Goal: Task Accomplishment & Management: Use online tool/utility

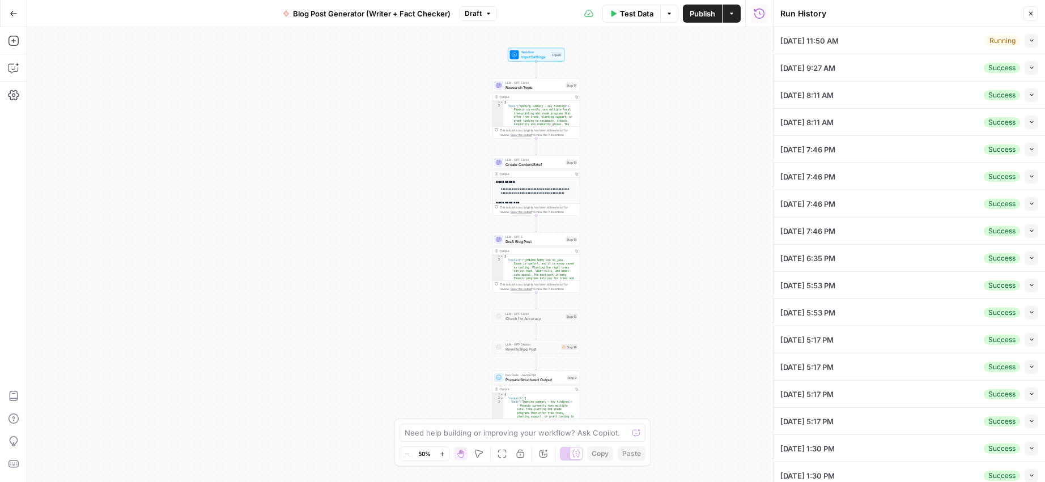
click at [1033, 13] on icon "button" at bounding box center [1030, 13] width 7 height 7
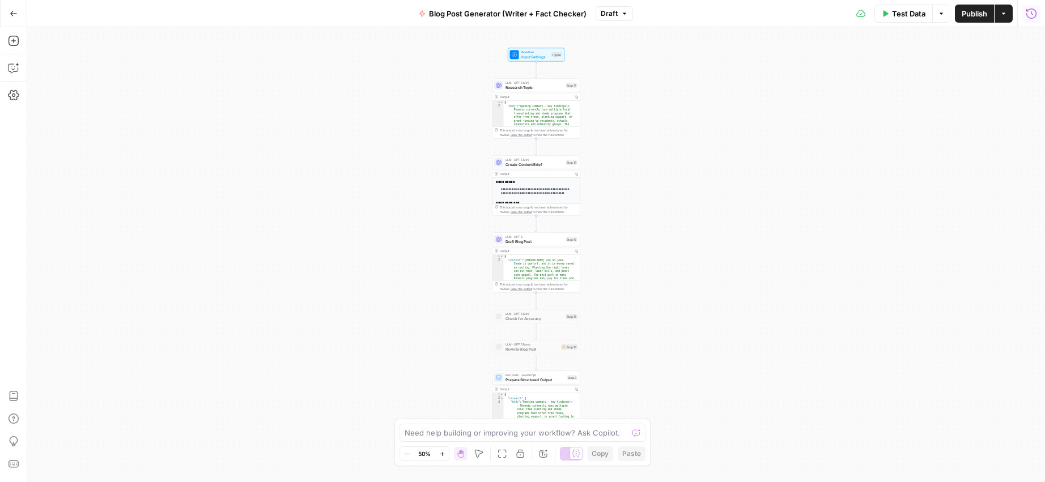
click at [1030, 14] on icon "button" at bounding box center [1031, 13] width 11 height 11
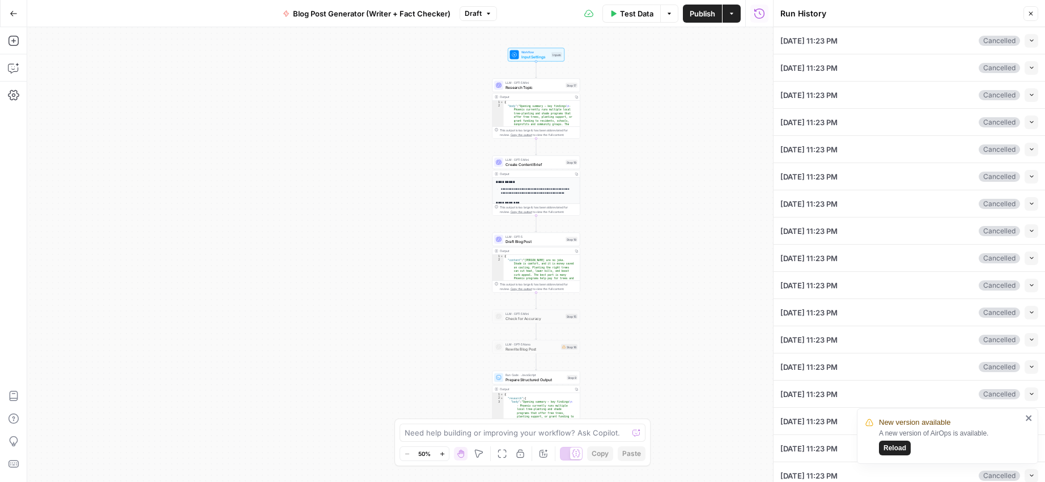
click at [893, 446] on span "Reload" at bounding box center [895, 448] width 23 height 10
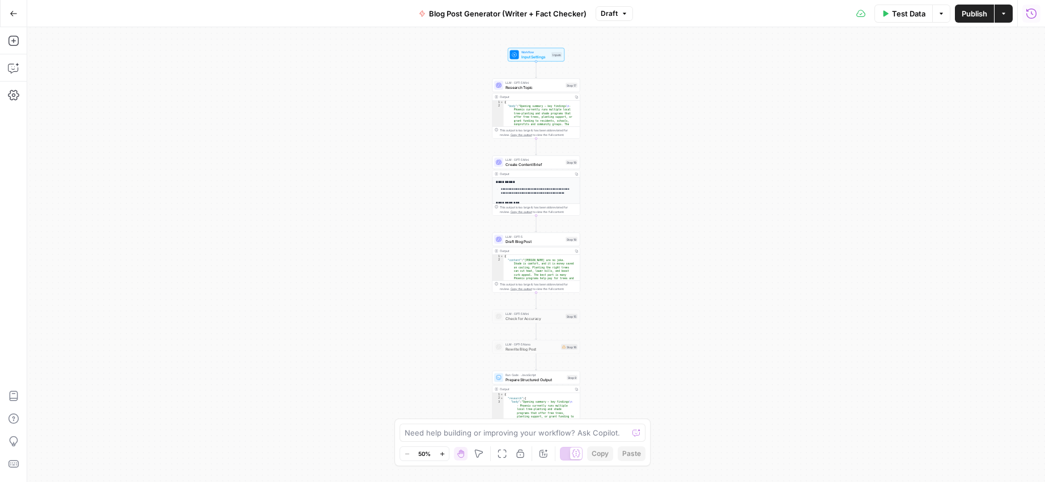
click at [1030, 11] on icon "button" at bounding box center [1031, 13] width 11 height 11
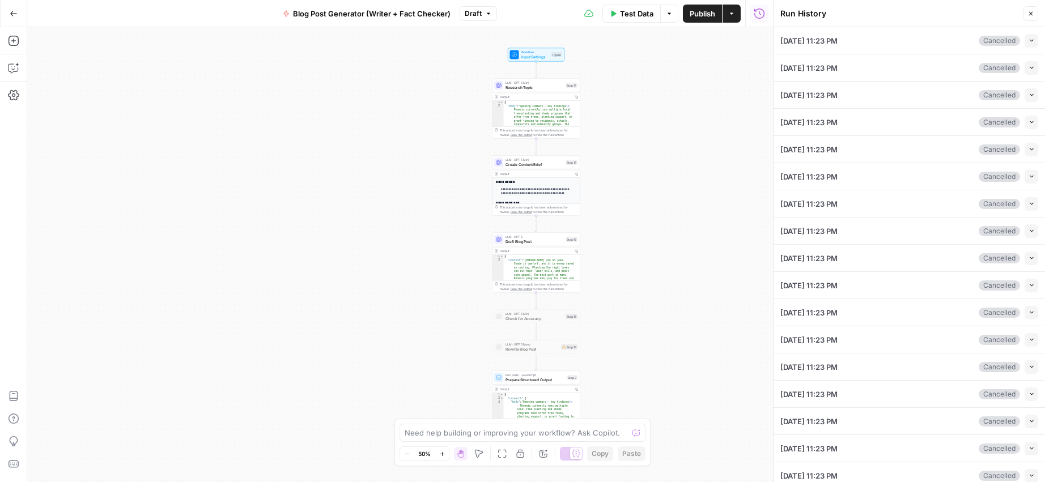
click at [1029, 38] on icon "button" at bounding box center [1032, 40] width 6 height 6
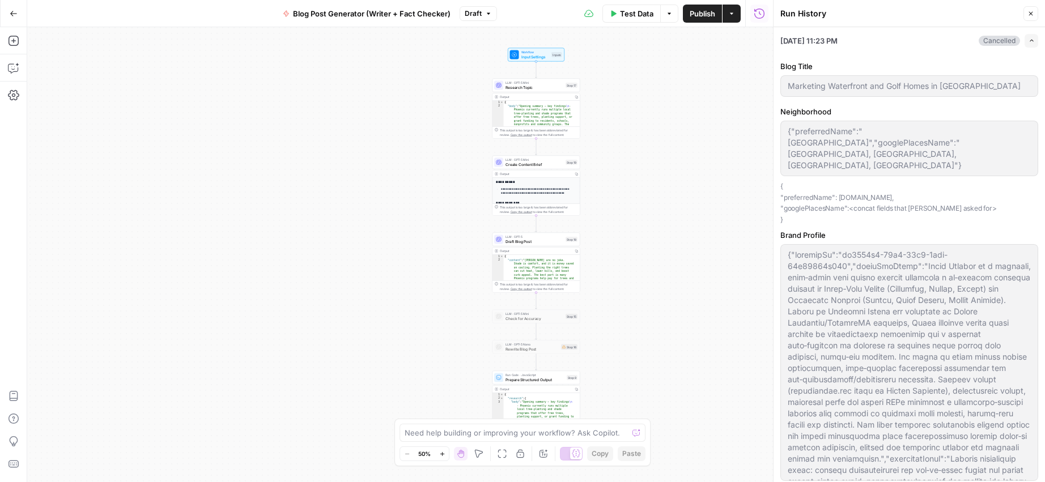
click at [1029, 39] on icon "button" at bounding box center [1032, 40] width 6 height 6
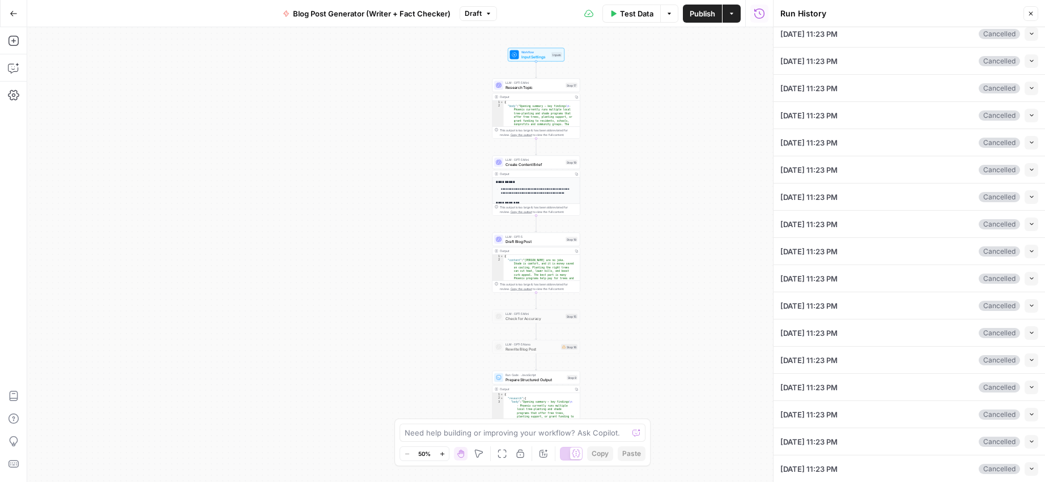
scroll to position [89, 0]
